Goal: Transaction & Acquisition: Download file/media

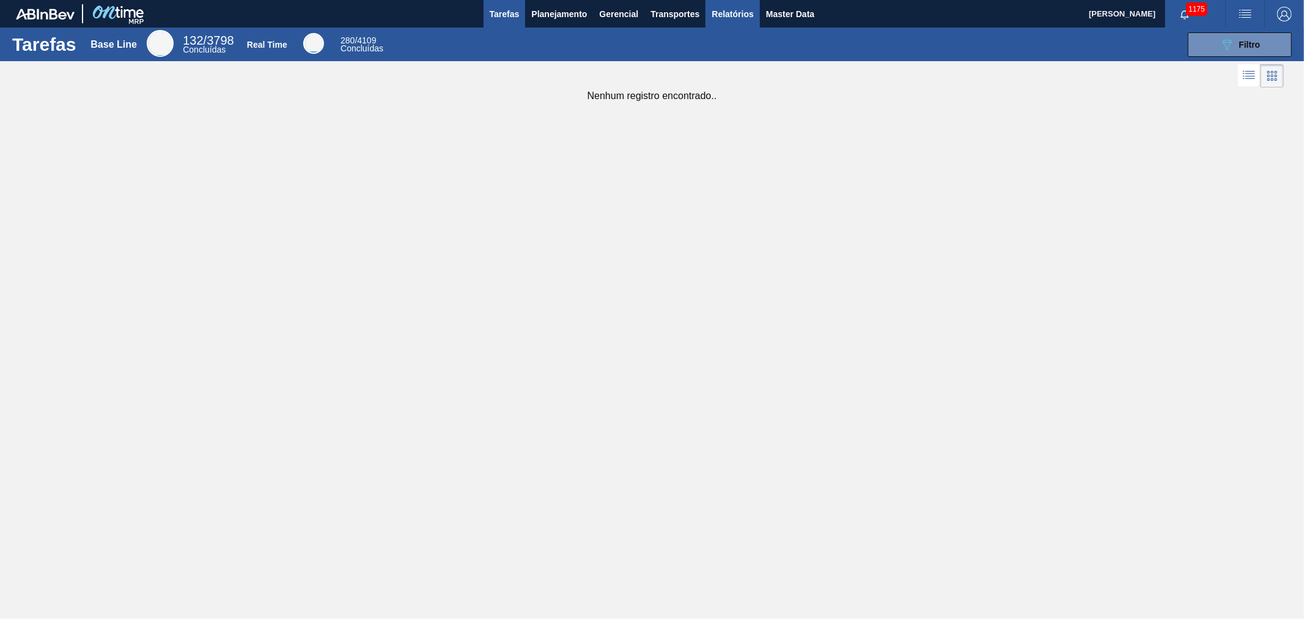
click at [730, 10] on span "Relatórios" at bounding box center [733, 14] width 42 height 15
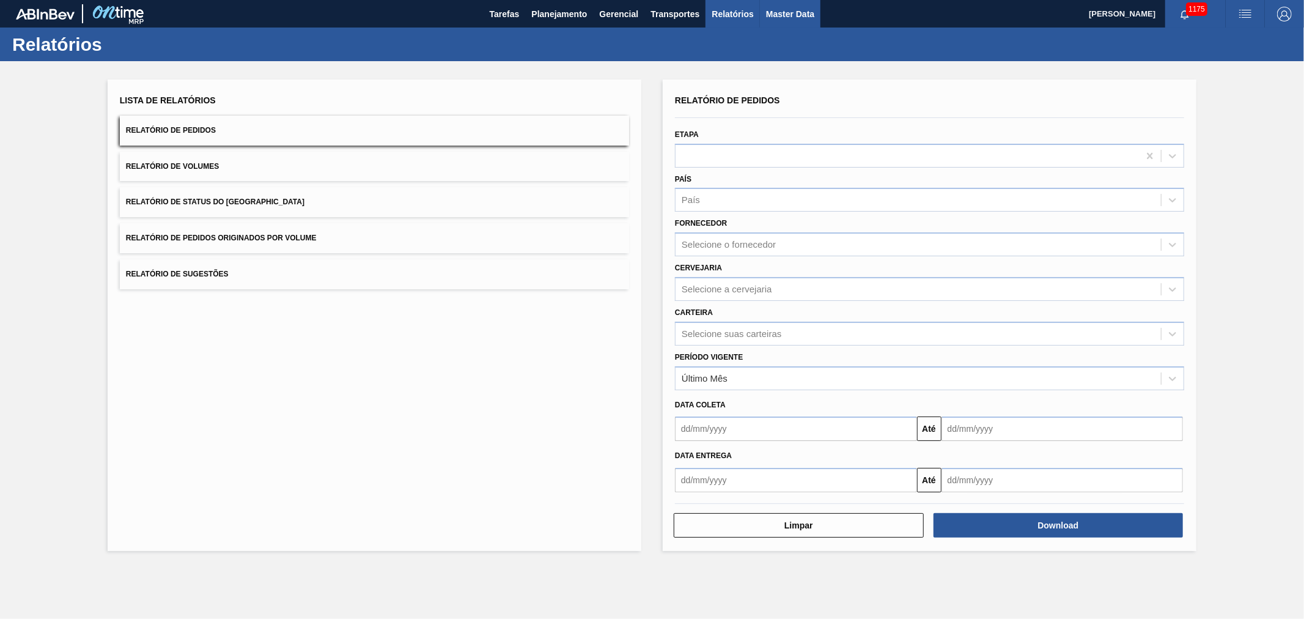
click at [786, 13] on span "Master Data" at bounding box center [790, 14] width 48 height 15
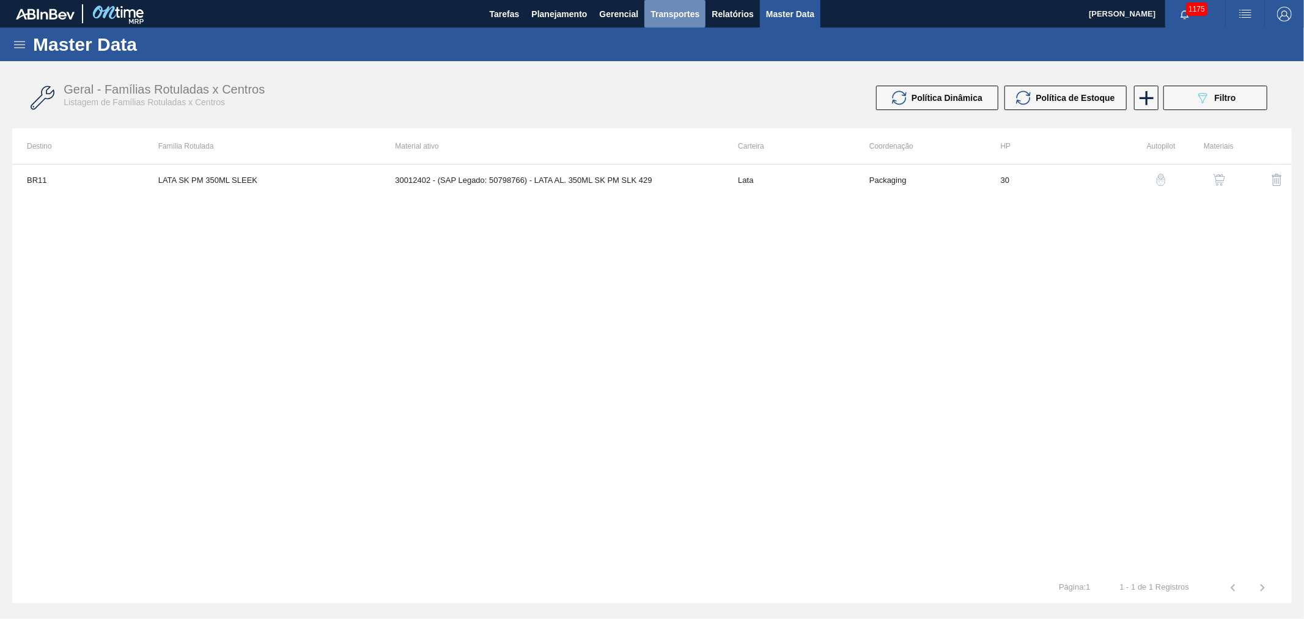
click at [688, 19] on span "Transportes" at bounding box center [674, 14] width 49 height 15
click at [620, 15] on div at bounding box center [652, 309] width 1304 height 619
click at [558, 13] on span "Planejamento" at bounding box center [559, 14] width 56 height 15
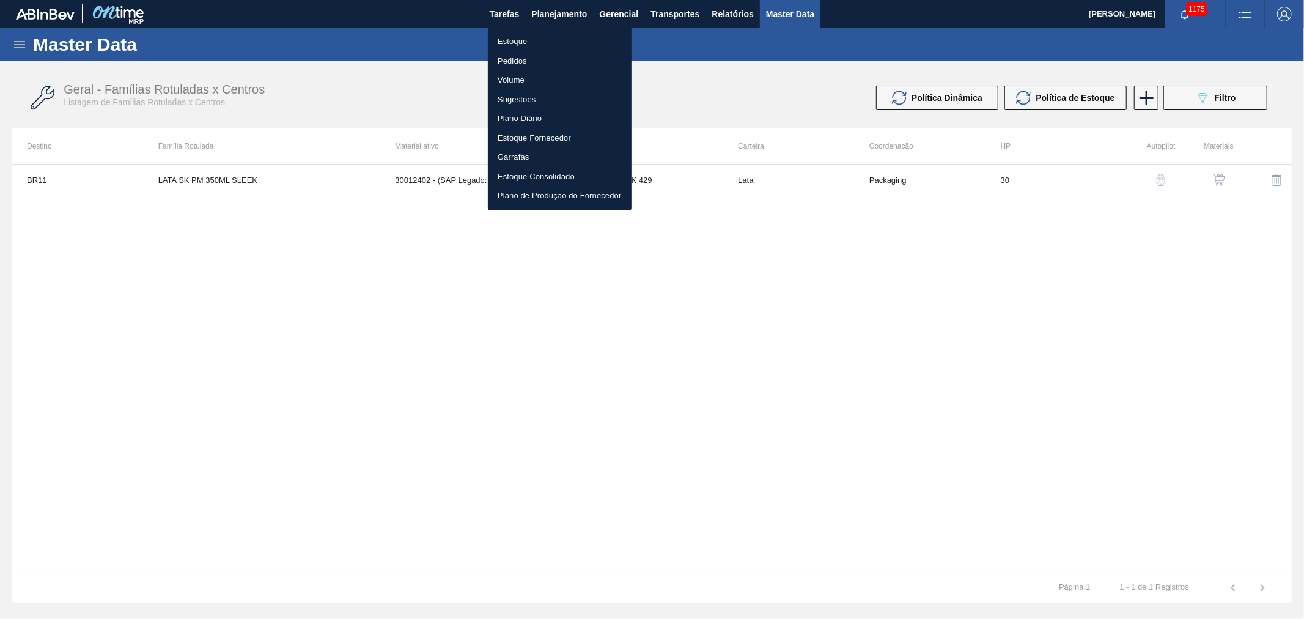
click at [609, 13] on div at bounding box center [652, 309] width 1304 height 619
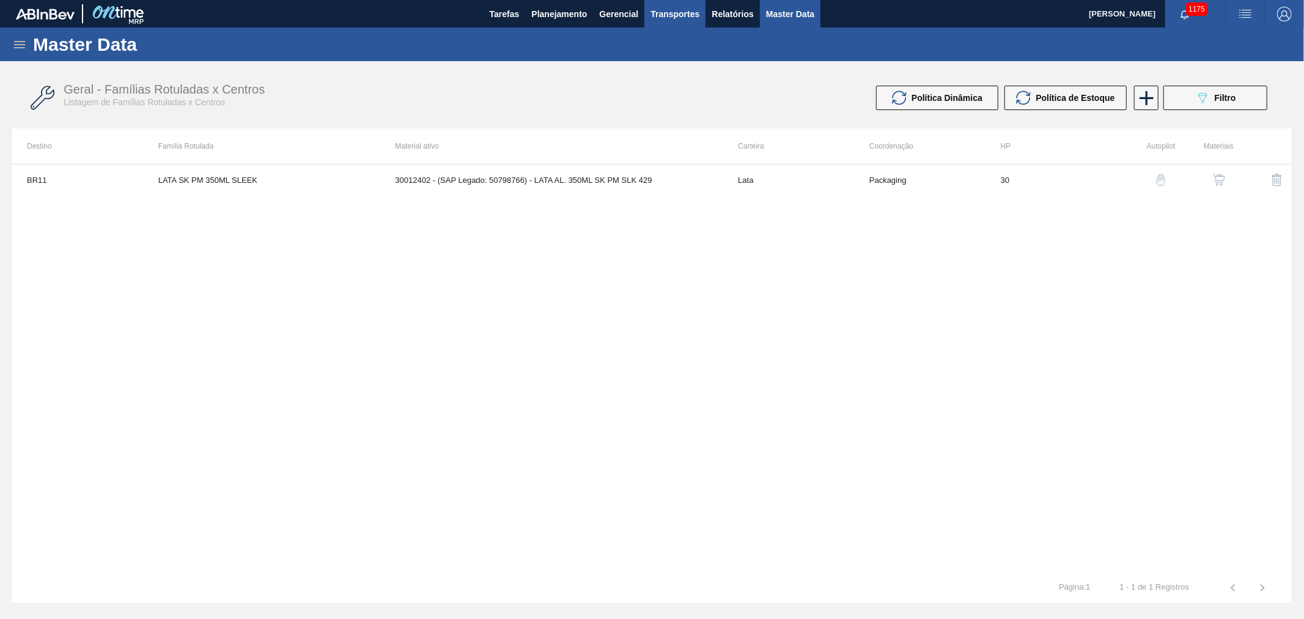
click at [669, 15] on span "Transportes" at bounding box center [674, 14] width 49 height 15
click at [743, 13] on div at bounding box center [652, 309] width 1304 height 619
click at [743, 13] on span "Relatórios" at bounding box center [733, 14] width 42 height 15
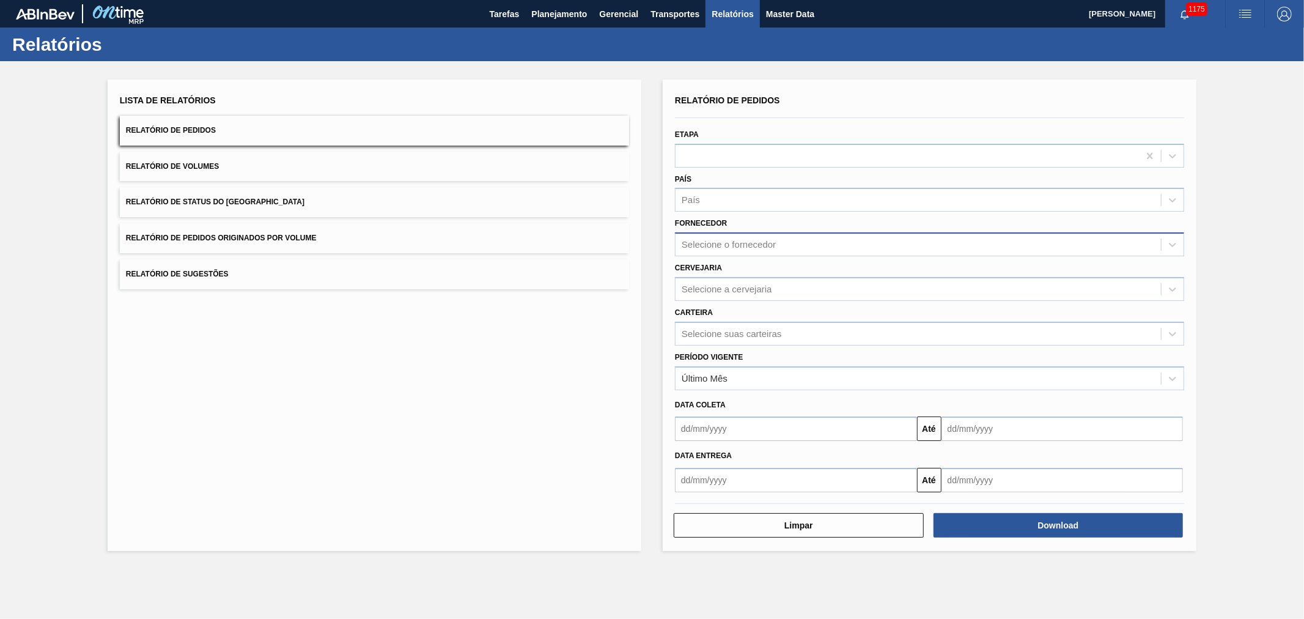
click at [701, 242] on div "Selecione o fornecedor" at bounding box center [729, 245] width 94 height 10
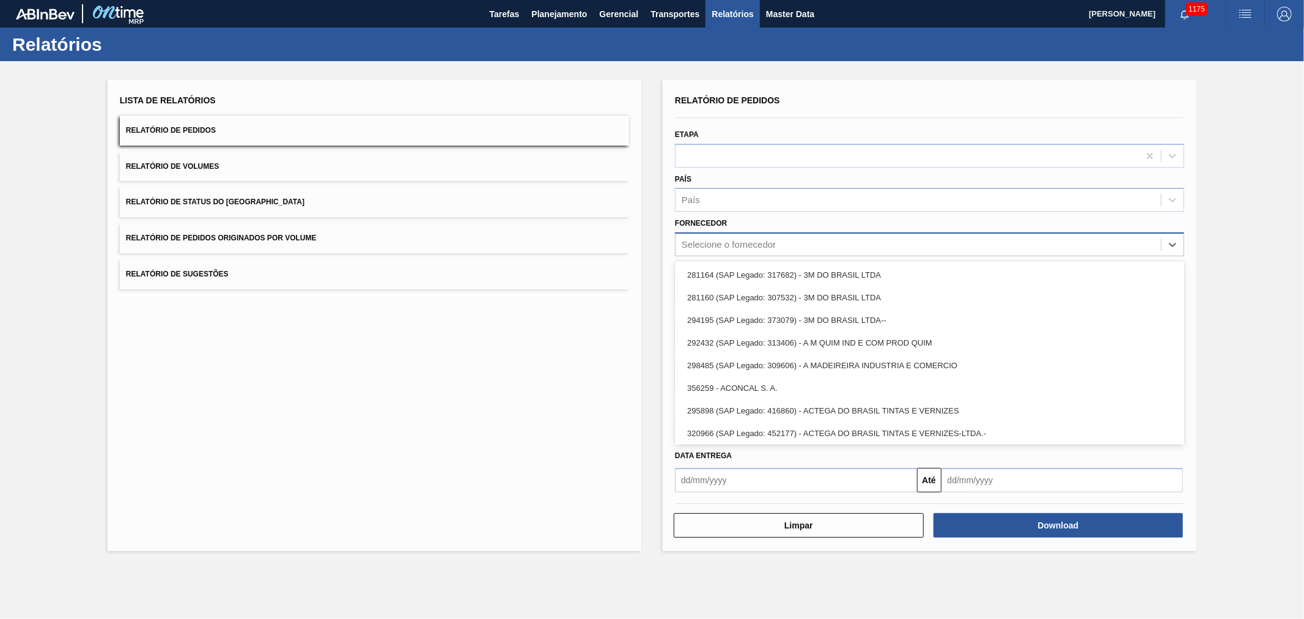
type input "b"
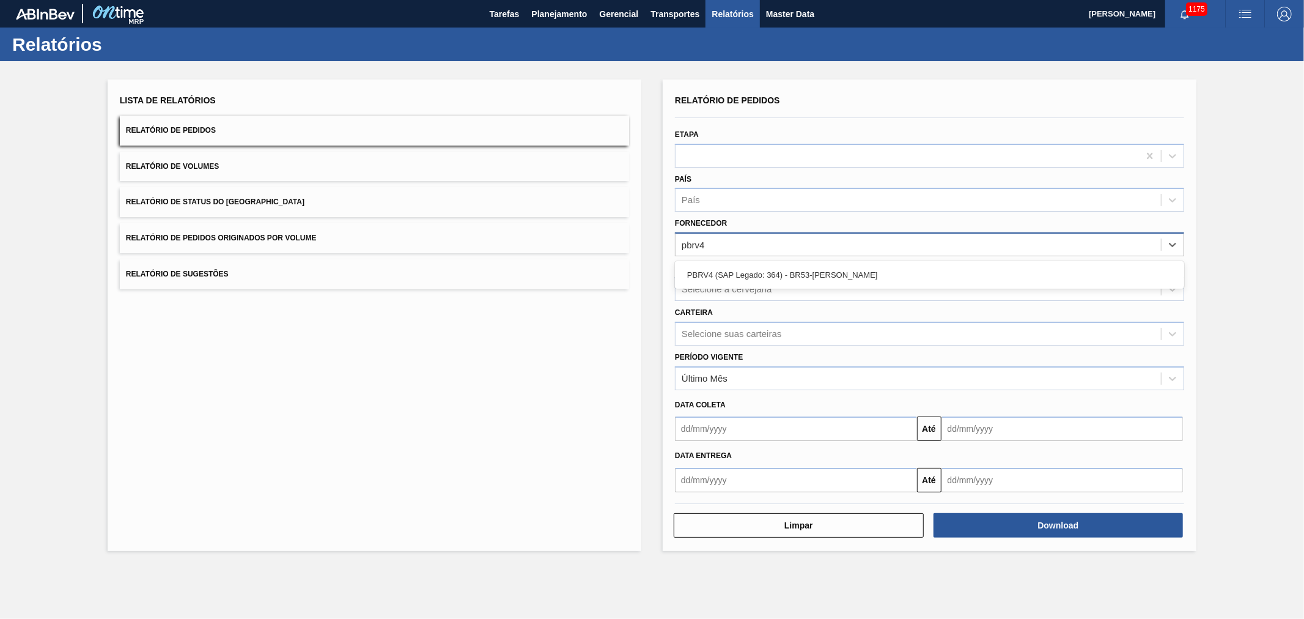
type input "pbrv4"
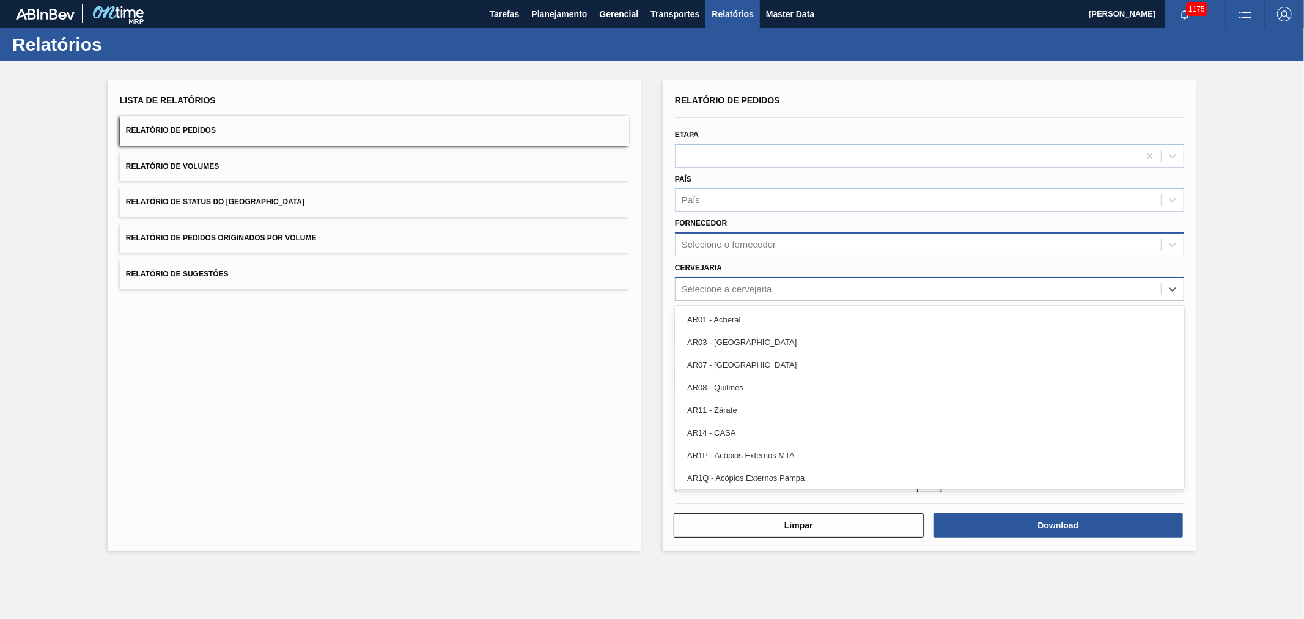
click at [743, 288] on div "Selecione a cervejaria" at bounding box center [727, 289] width 90 height 10
click at [738, 242] on div "Selecione o fornecedor" at bounding box center [729, 245] width 94 height 10
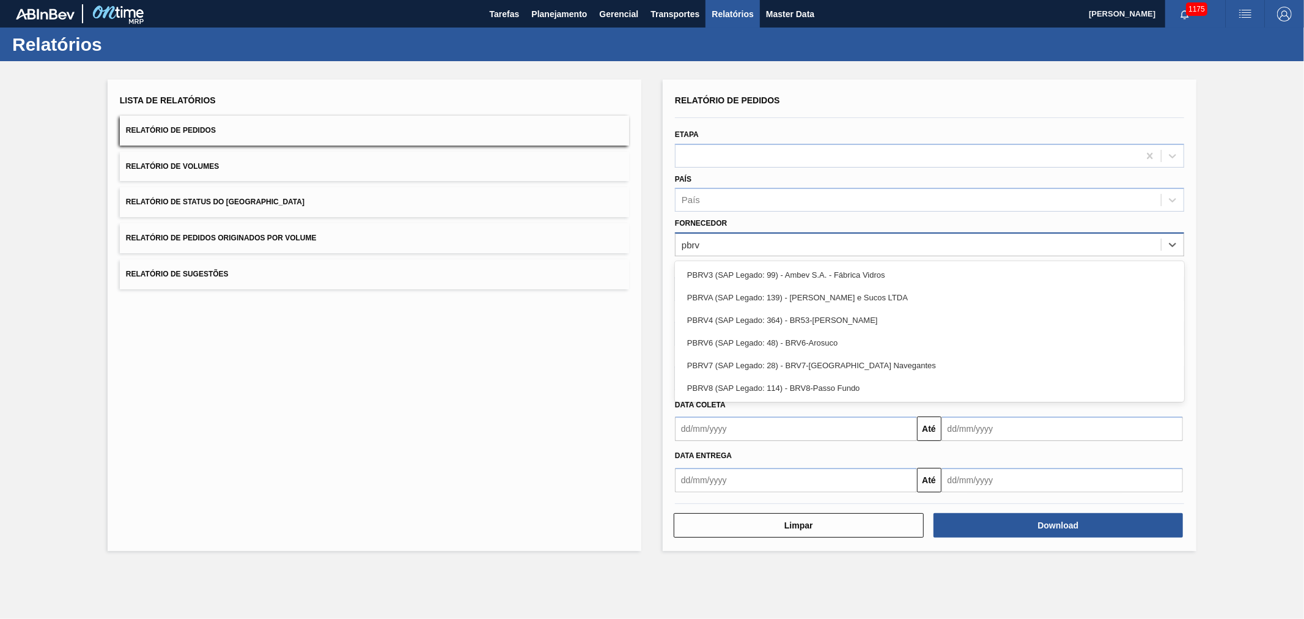
type input "pbrv4"
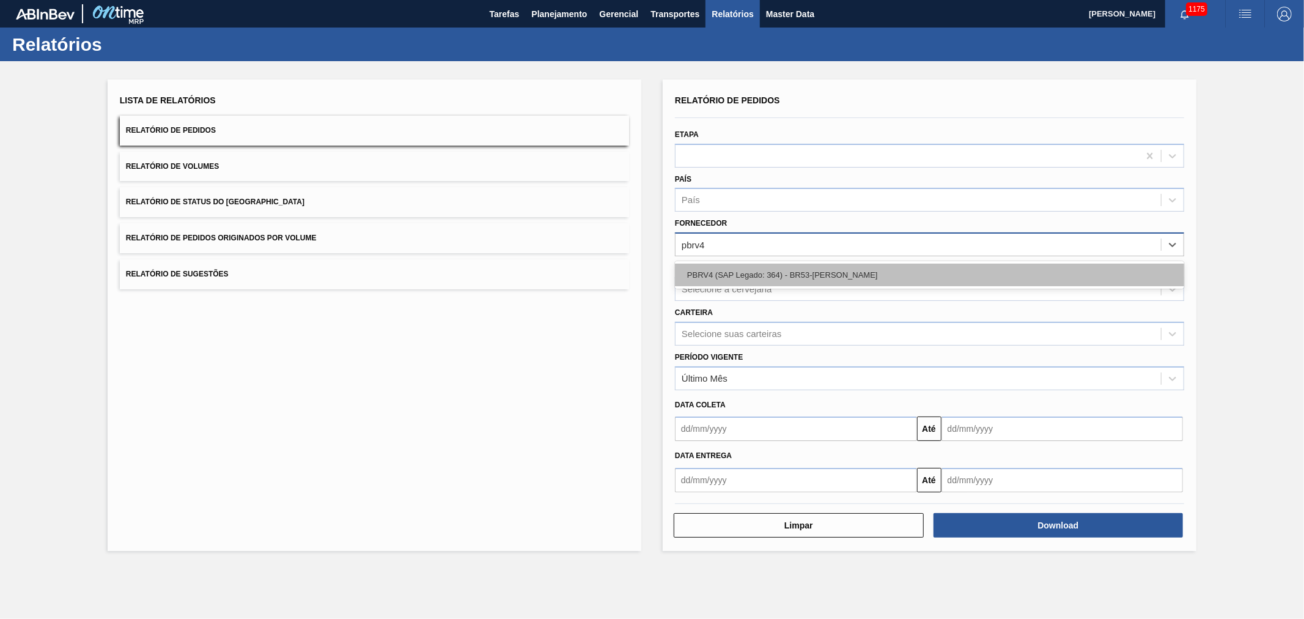
click at [741, 273] on div "PBRV4 (SAP Legado: 364) - BR53-[PERSON_NAME]" at bounding box center [929, 274] width 509 height 23
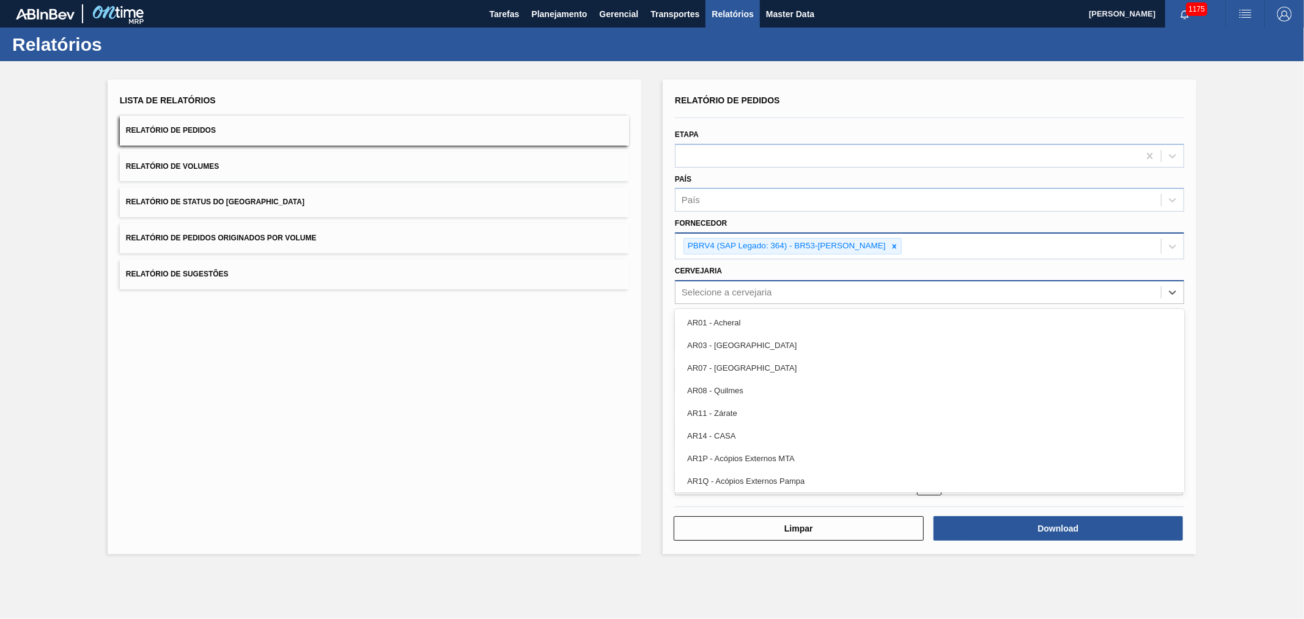
click at [735, 292] on div "Selecione a cervejaria" at bounding box center [727, 292] width 90 height 10
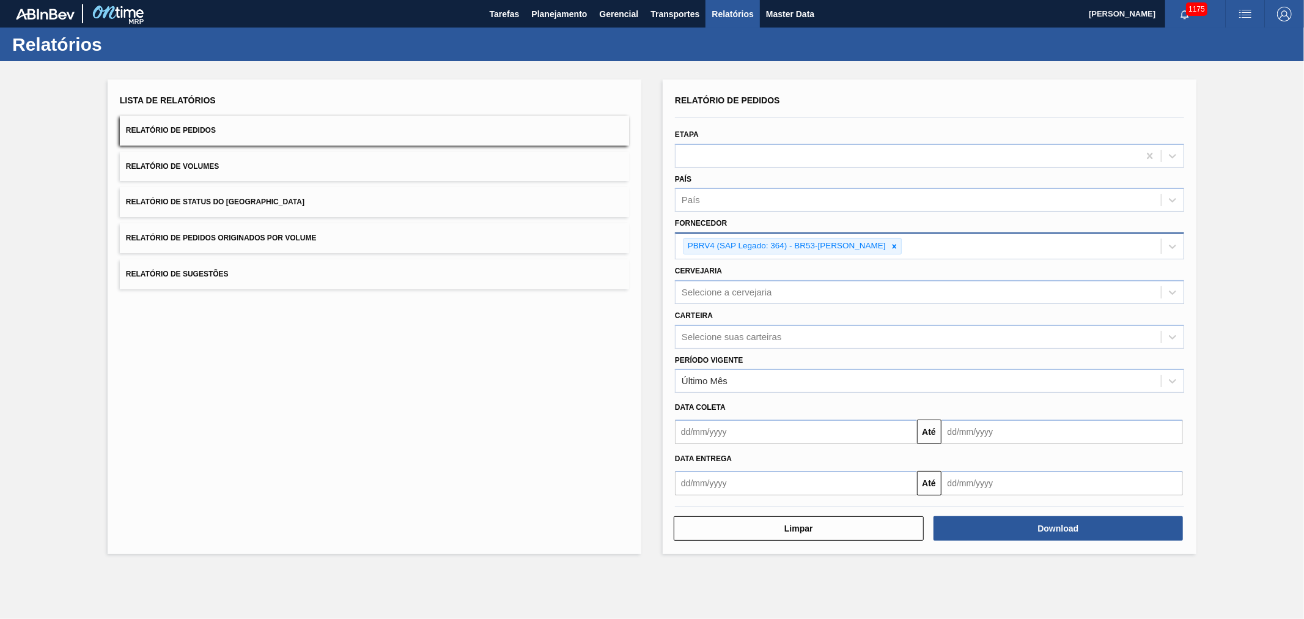
click at [770, 267] on div "Cervejaria Selecione a cervejaria" at bounding box center [929, 283] width 509 height 42
click at [698, 427] on input "text" at bounding box center [796, 431] width 242 height 24
click at [745, 573] on div "1" at bounding box center [748, 580] width 17 height 17
type input "[DATE]"
drag, startPoint x: 951, startPoint y: 437, endPoint x: 956, endPoint y: 432, distance: 7.4
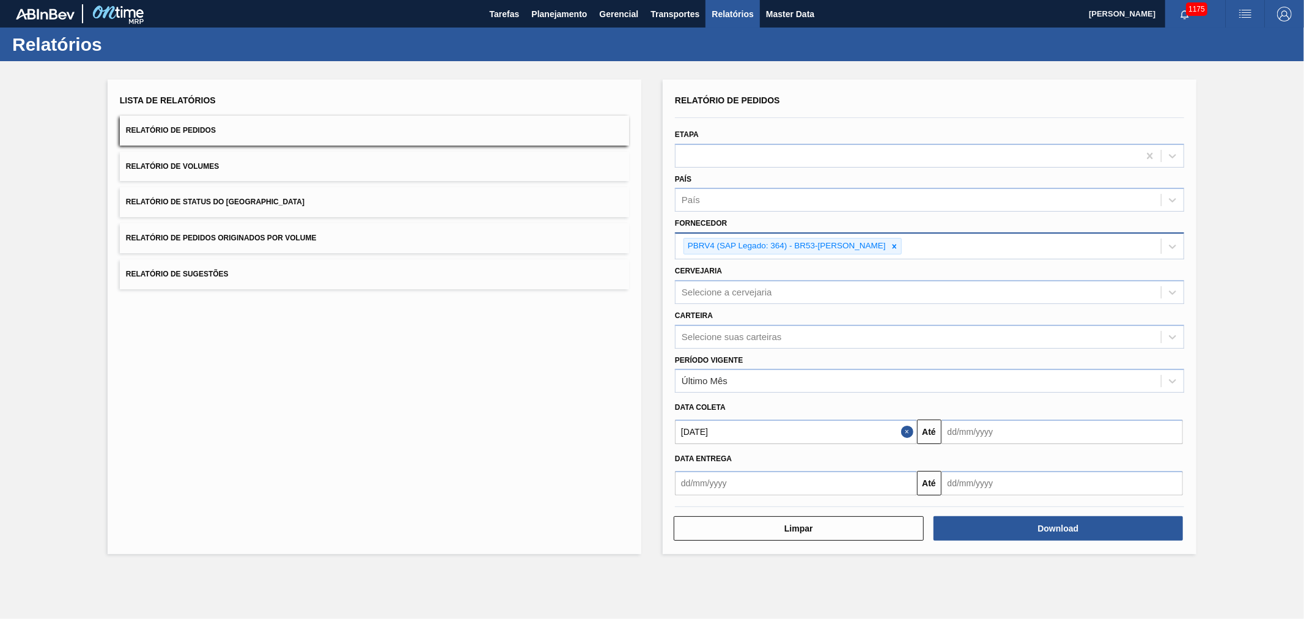
click at [951, 437] on input "text" at bounding box center [1062, 431] width 242 height 24
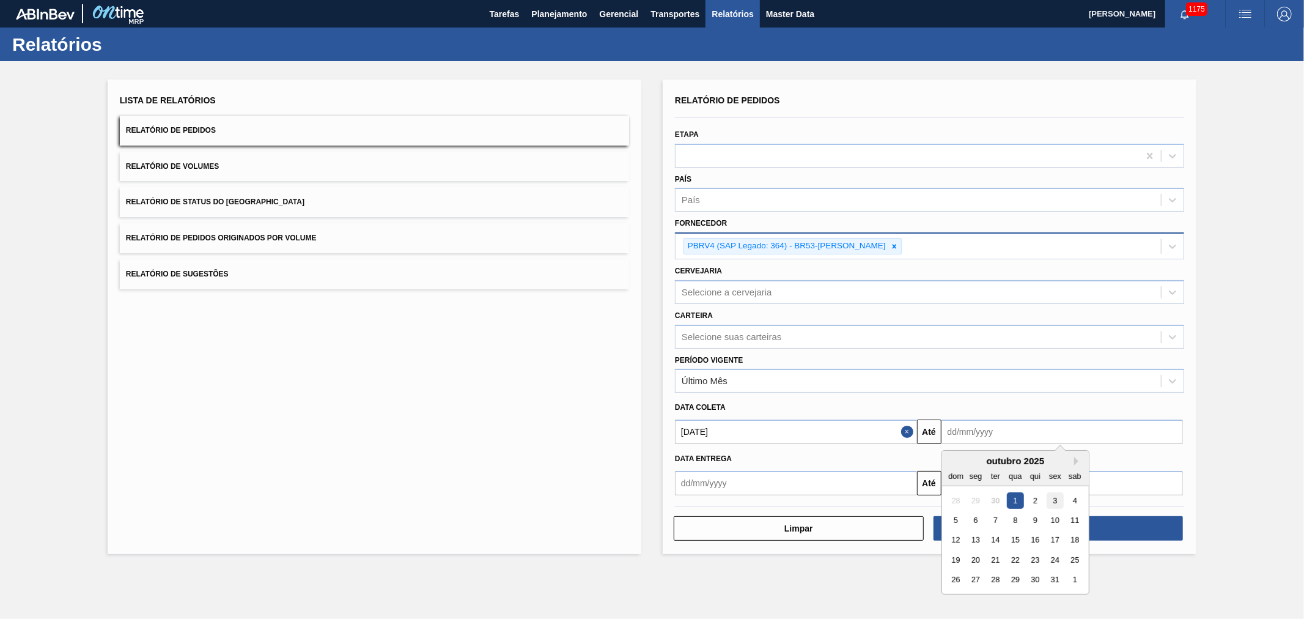
click at [1056, 499] on div "3" at bounding box center [1055, 500] width 17 height 17
type input "[DATE]"
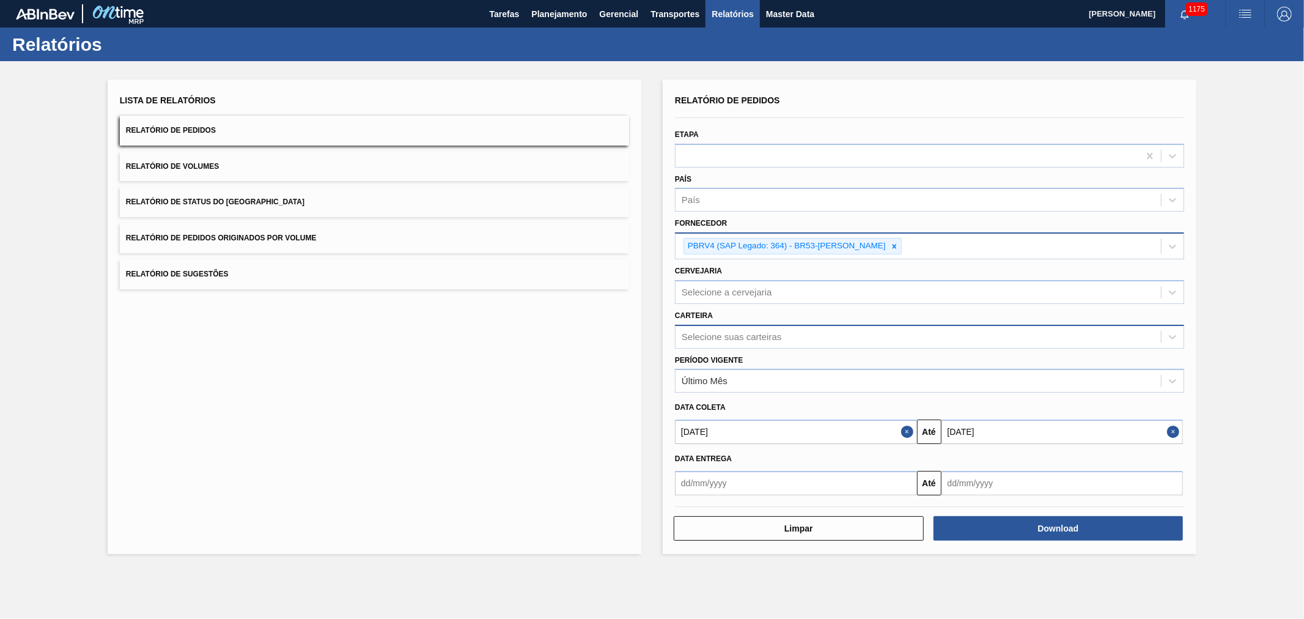
click at [749, 333] on div "Selecione suas carteiras" at bounding box center [732, 336] width 100 height 10
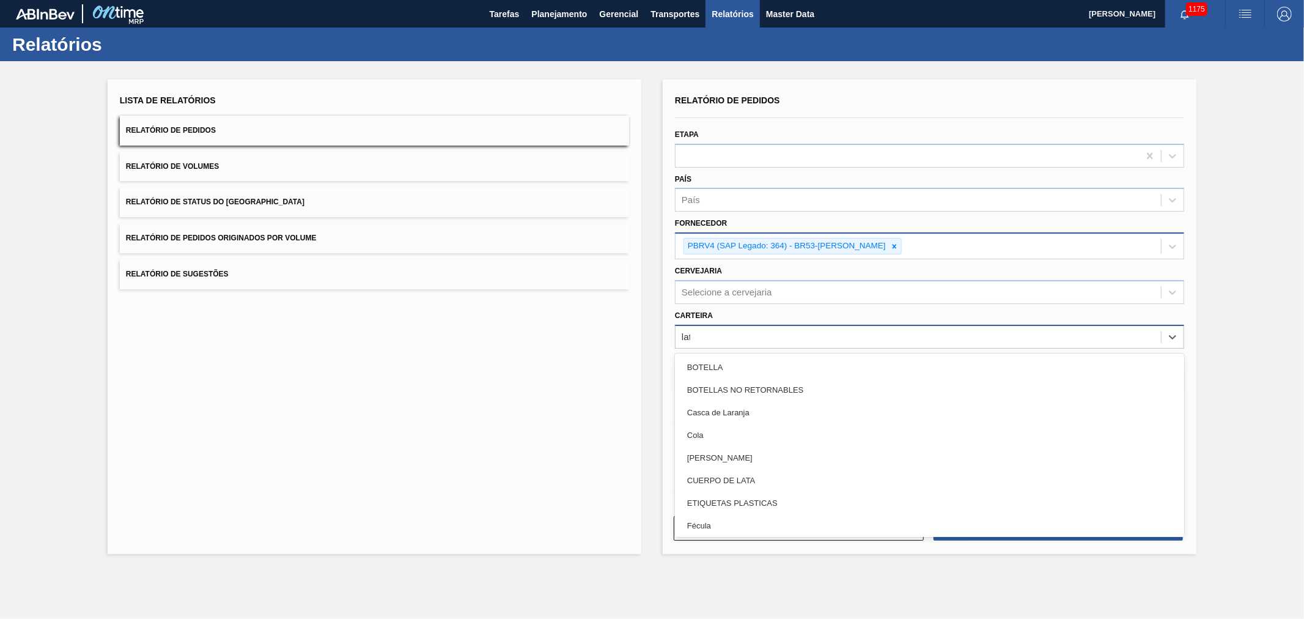
type input "lata"
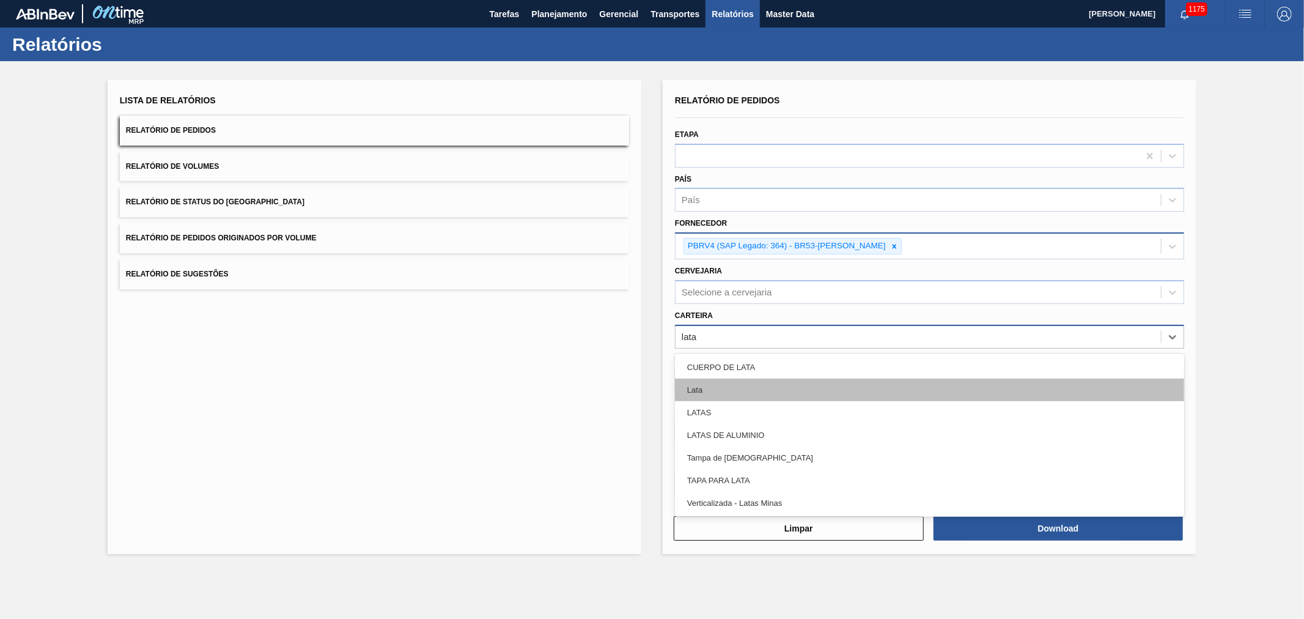
click at [736, 389] on div "Lata" at bounding box center [929, 389] width 509 height 23
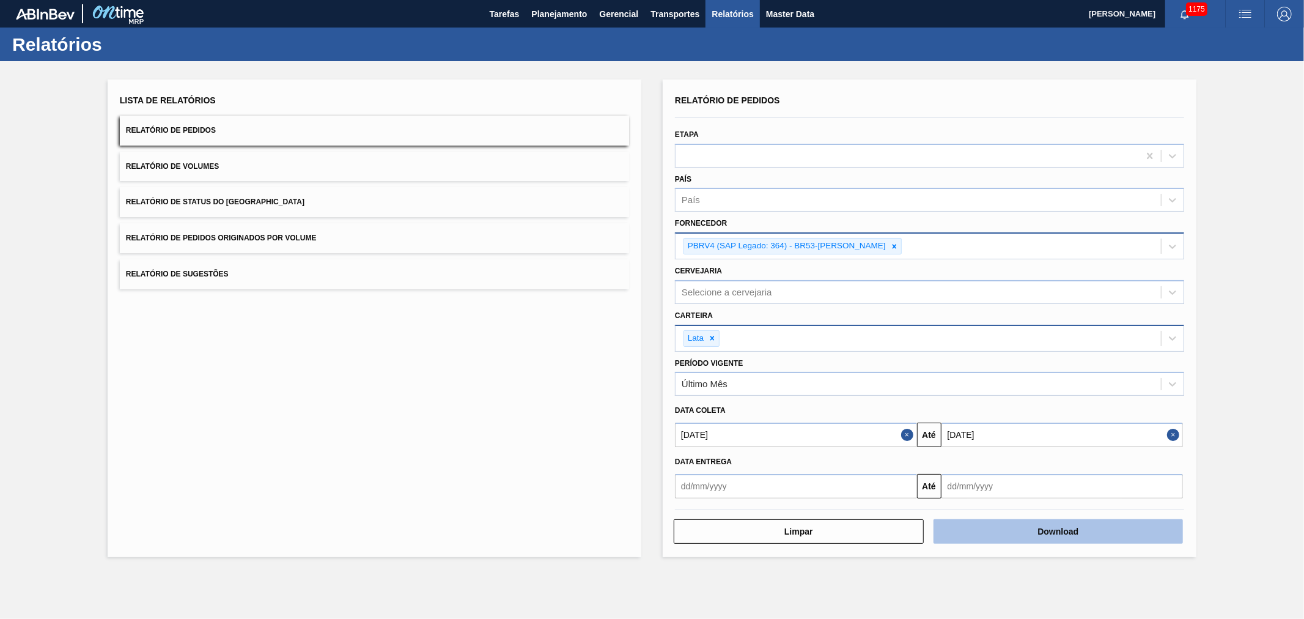
click at [1102, 528] on button "Download" at bounding box center [1058, 531] width 250 height 24
